Goal: Information Seeking & Learning: Learn about a topic

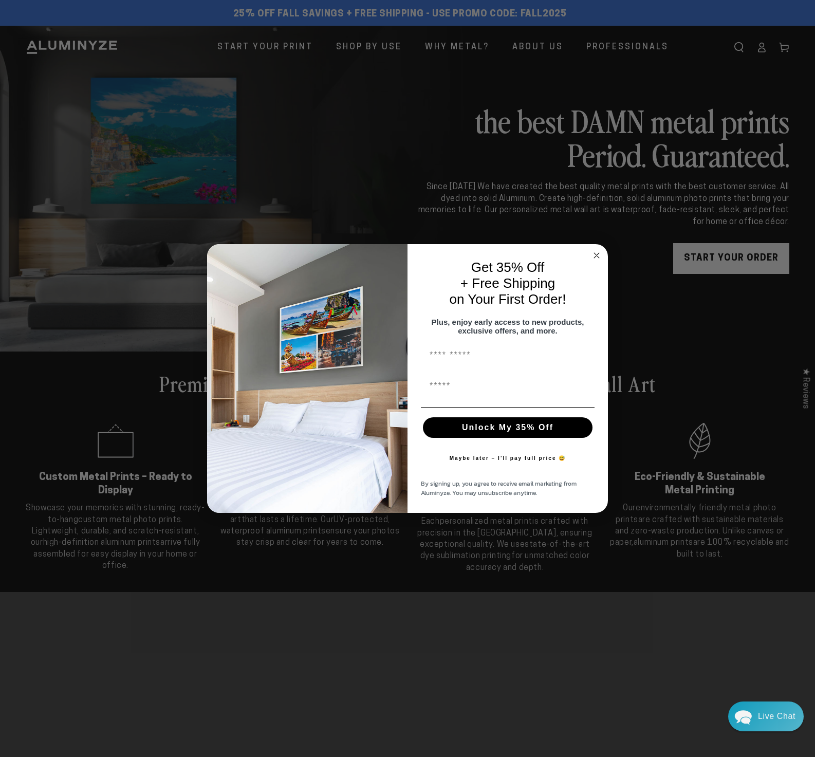
click at [597, 250] on circle "Close dialog" at bounding box center [597, 255] width 12 height 12
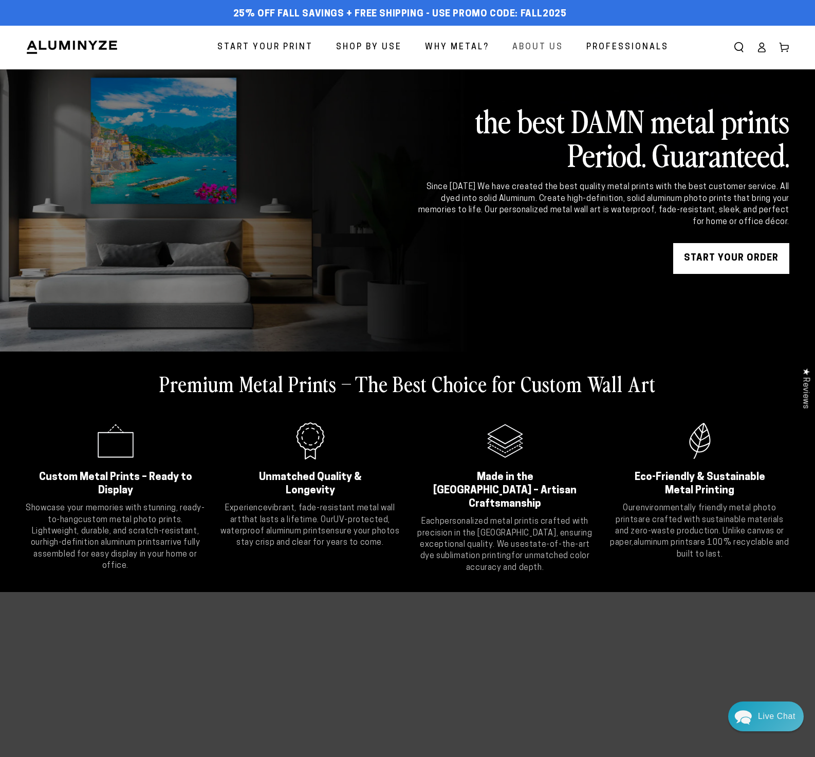
click at [525, 46] on span "About Us" at bounding box center [537, 47] width 51 height 15
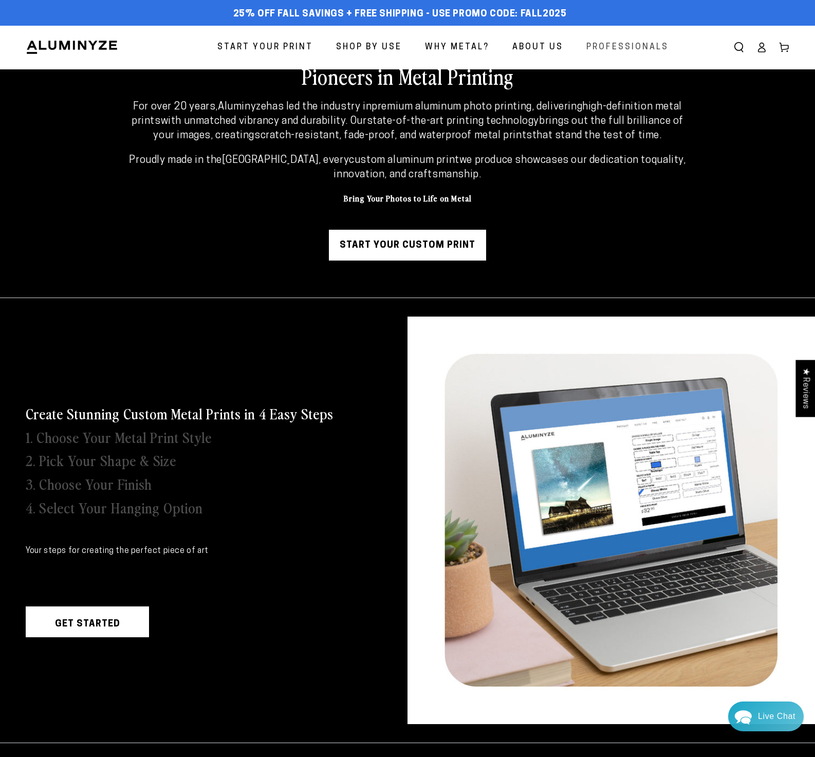
click at [622, 49] on span "Professionals" at bounding box center [627, 47] width 82 height 15
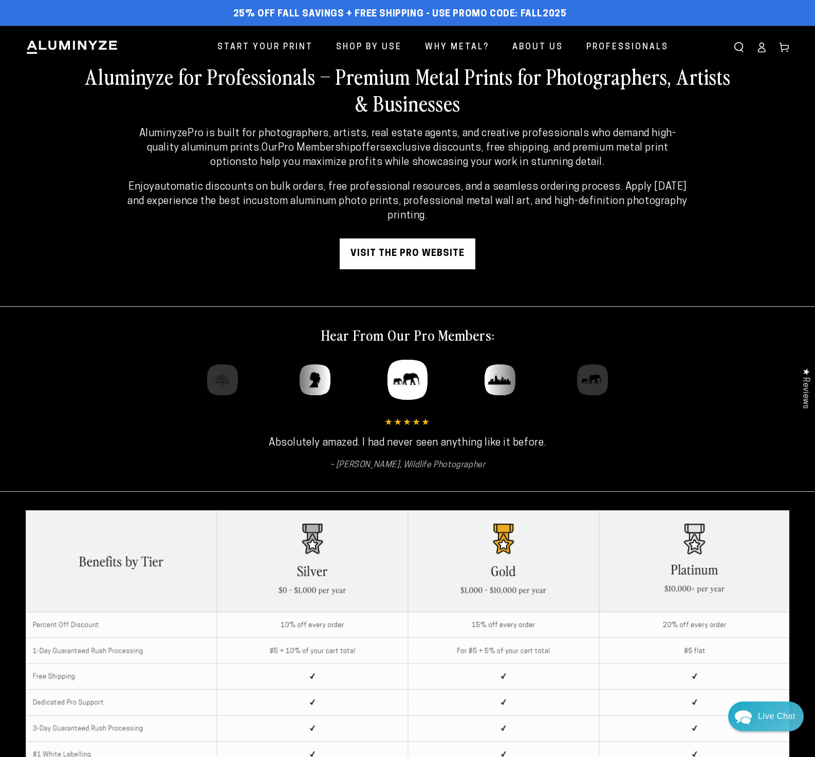
click at [592, 381] on icon "Next" at bounding box center [591, 379] width 8 height 13
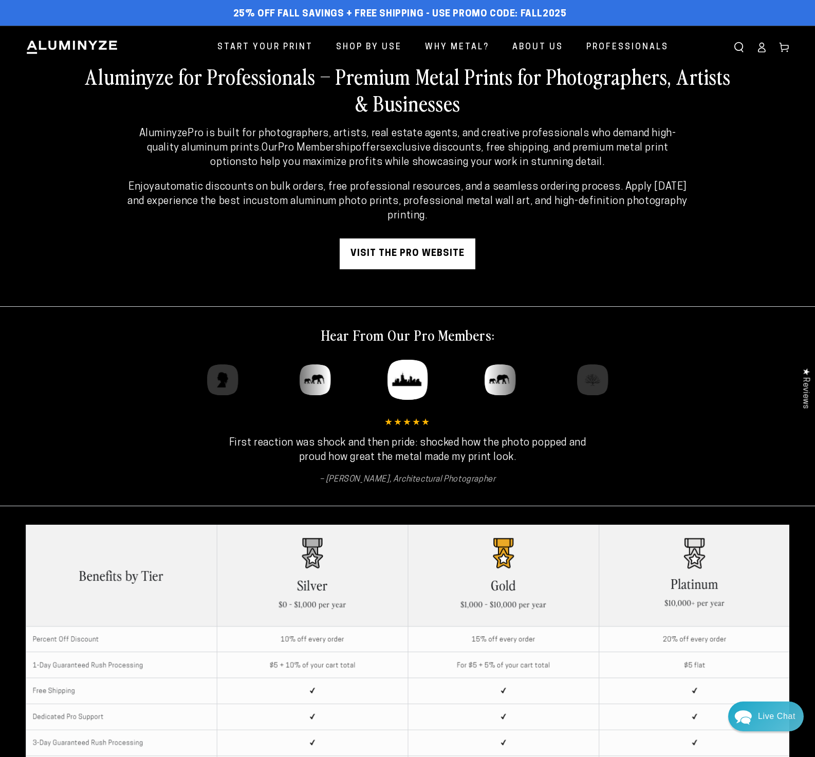
click at [592, 381] on icon "Next" at bounding box center [591, 379] width 8 height 13
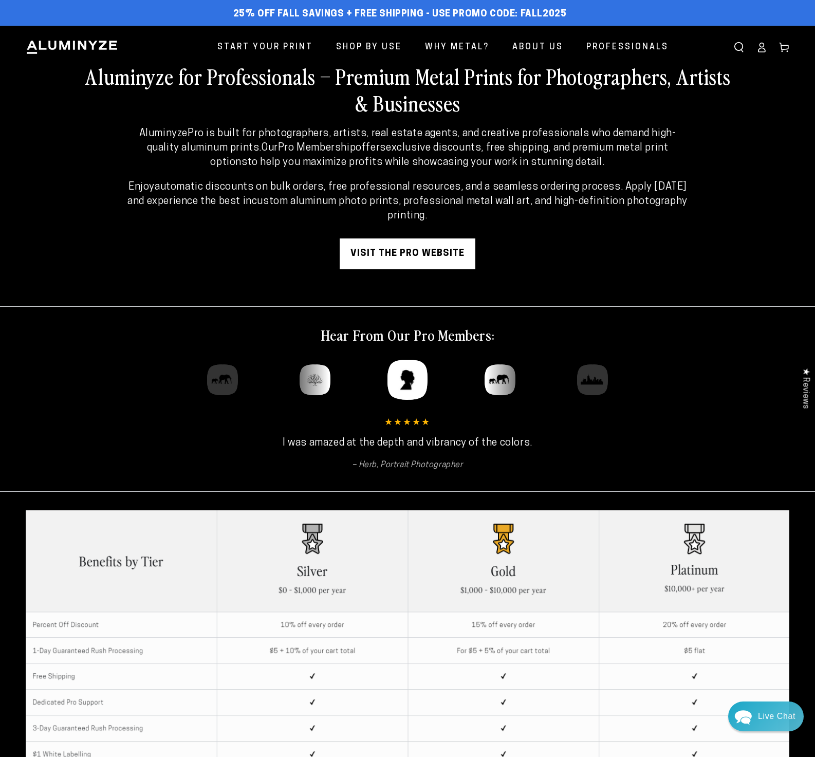
click at [592, 381] on icon "Next" at bounding box center [591, 379] width 8 height 13
